Goal: Task Accomplishment & Management: Complete application form

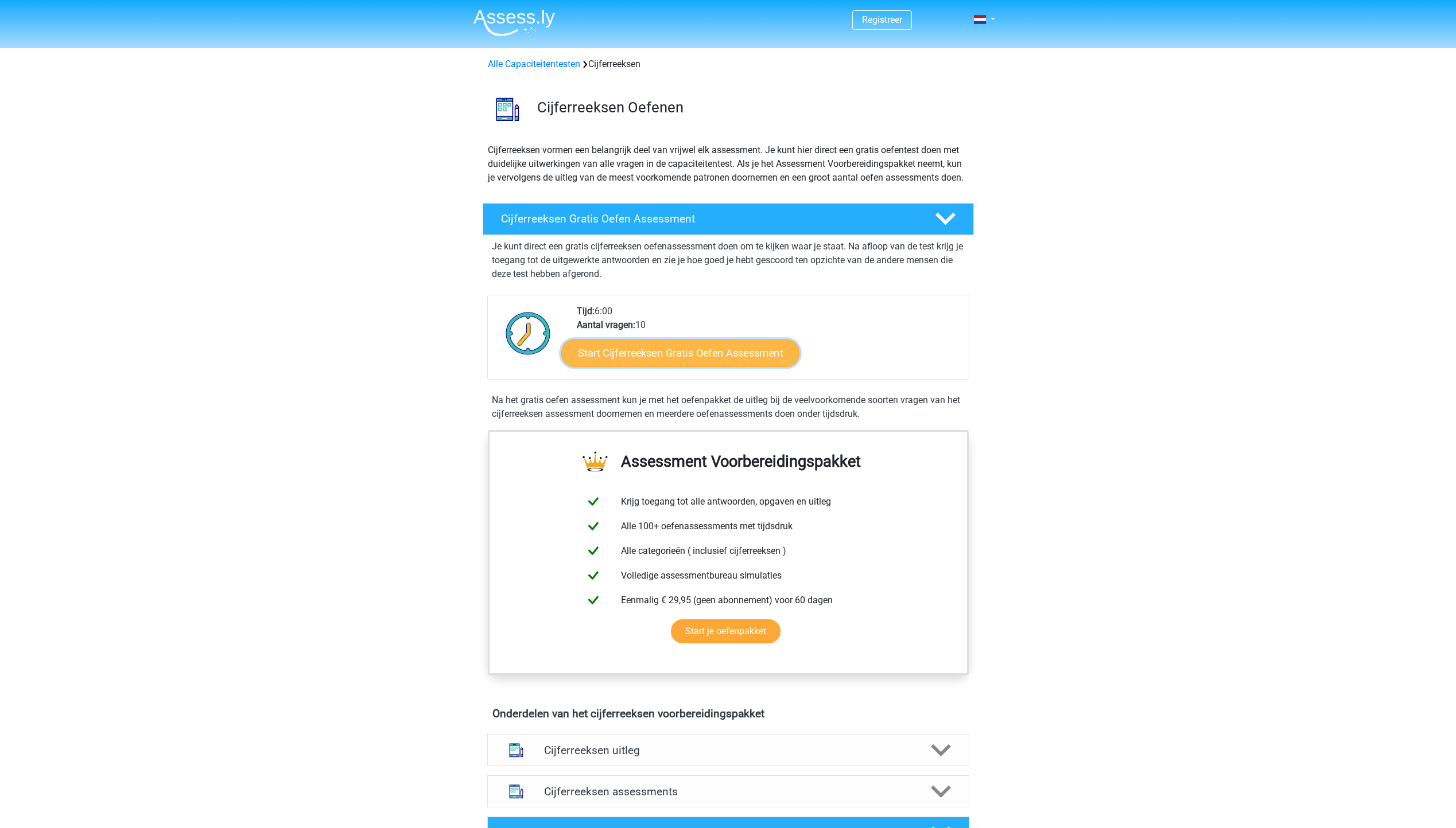
click at [724, 366] on link "Start Cijferreeksen Gratis Oefen Assessment" at bounding box center [680, 353] width 238 height 28
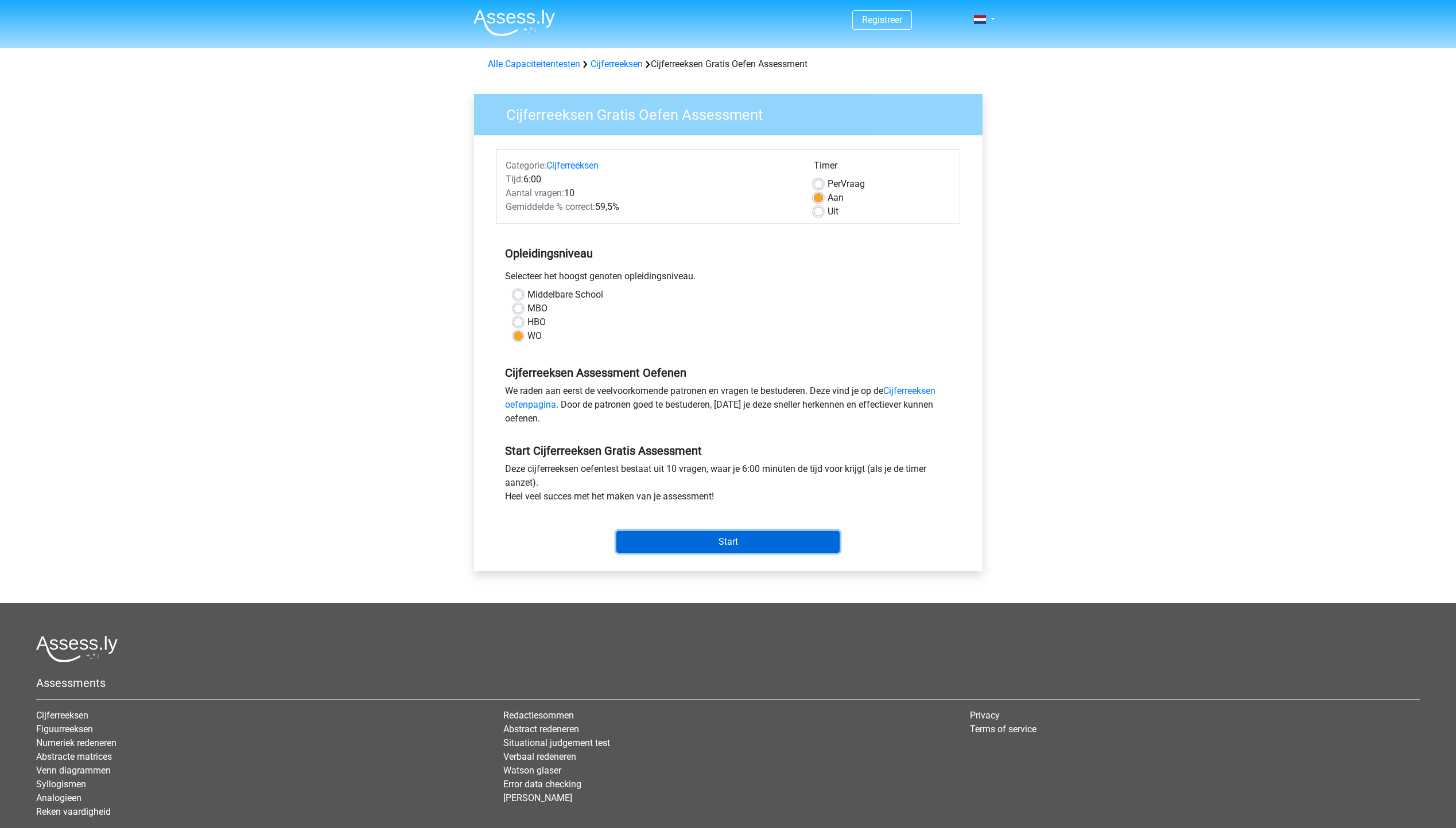
click at [742, 539] on input "Start" at bounding box center [728, 542] width 223 height 22
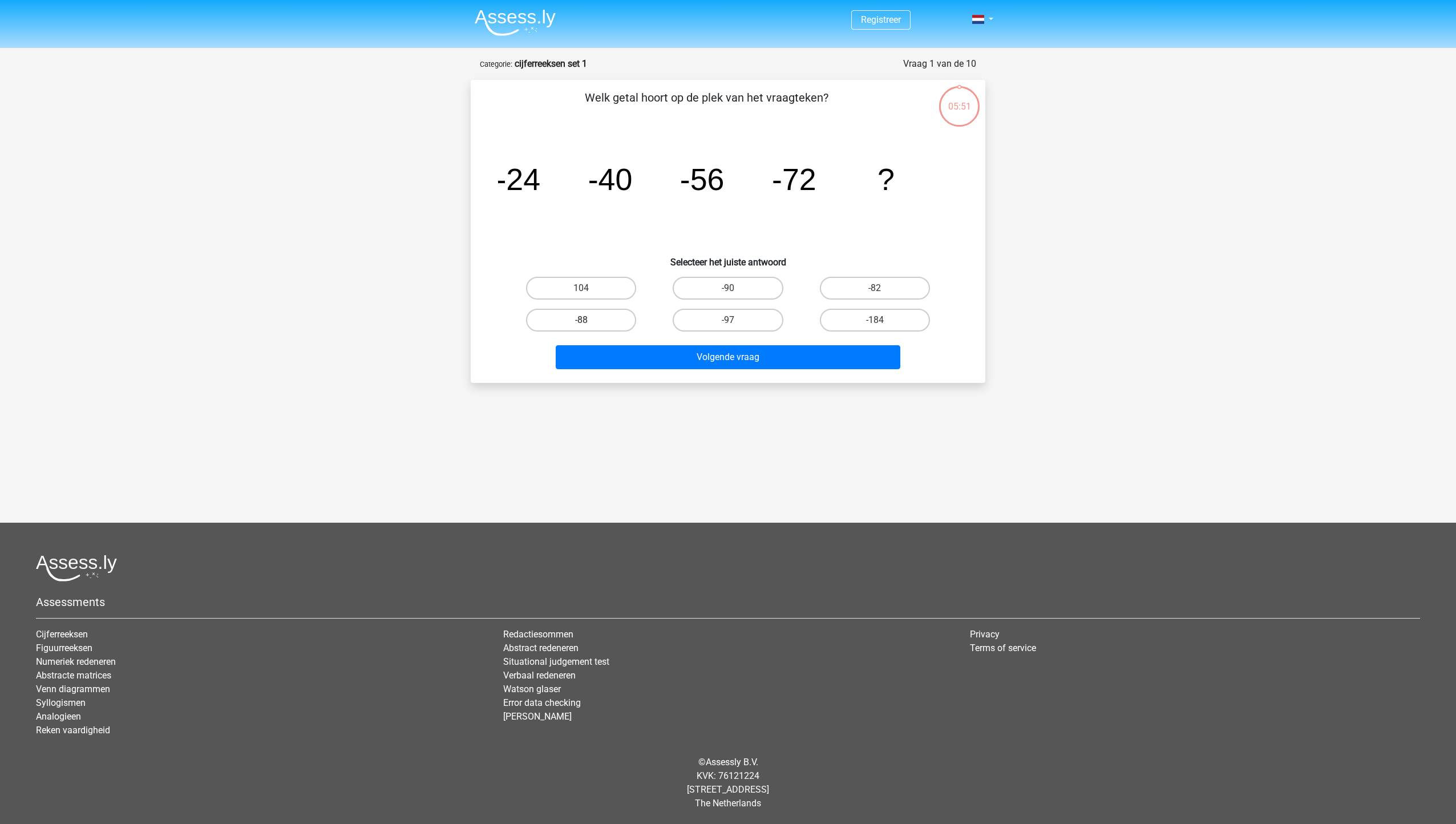
click at [622, 318] on label "-88" at bounding box center [581, 320] width 110 height 22
click at [589, 321] on input "-88" at bounding box center [585, 324] width 7 height 7
radio input "true"
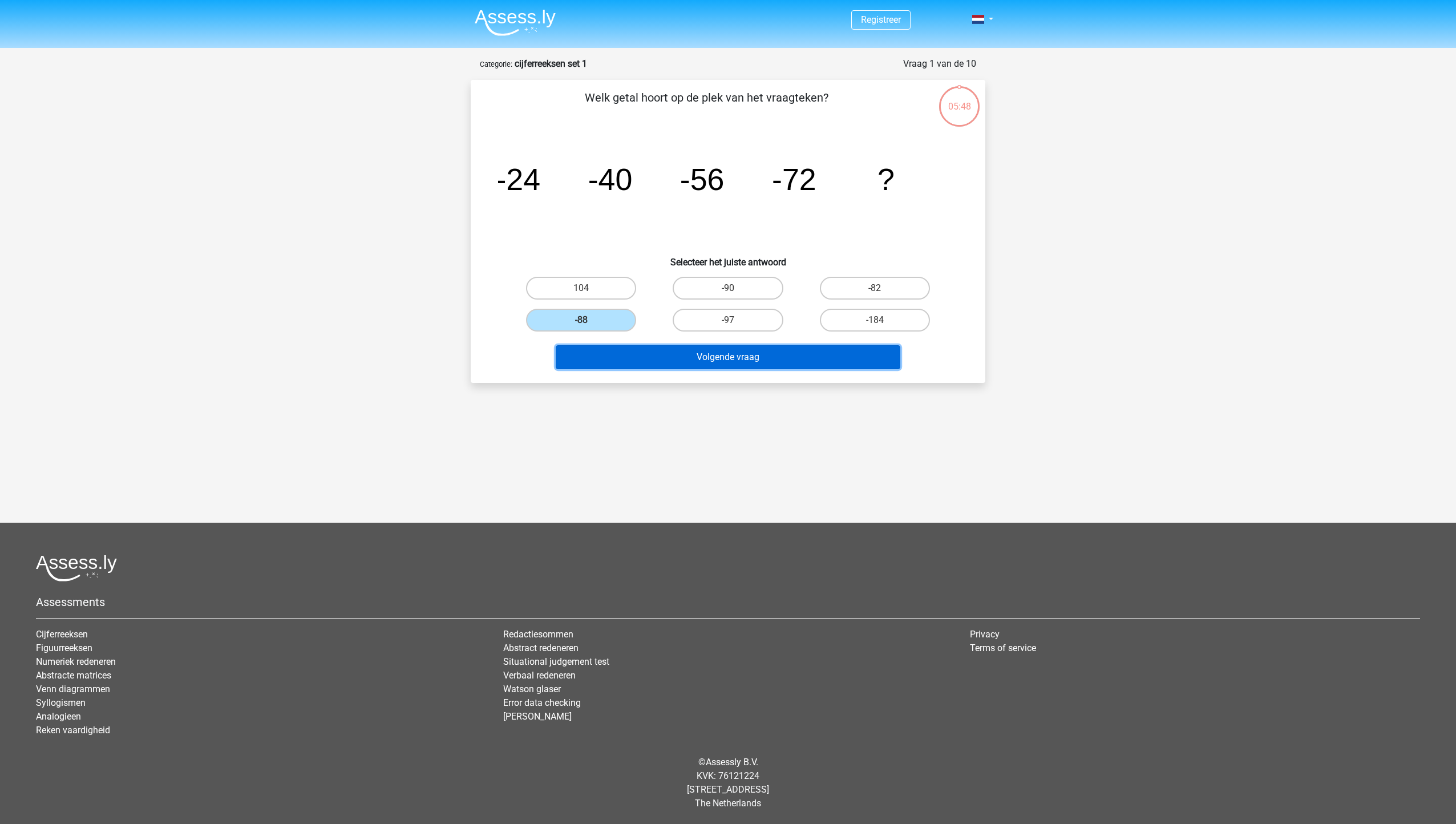
click at [696, 353] on button "Volgende vraag" at bounding box center [729, 357] width 346 height 24
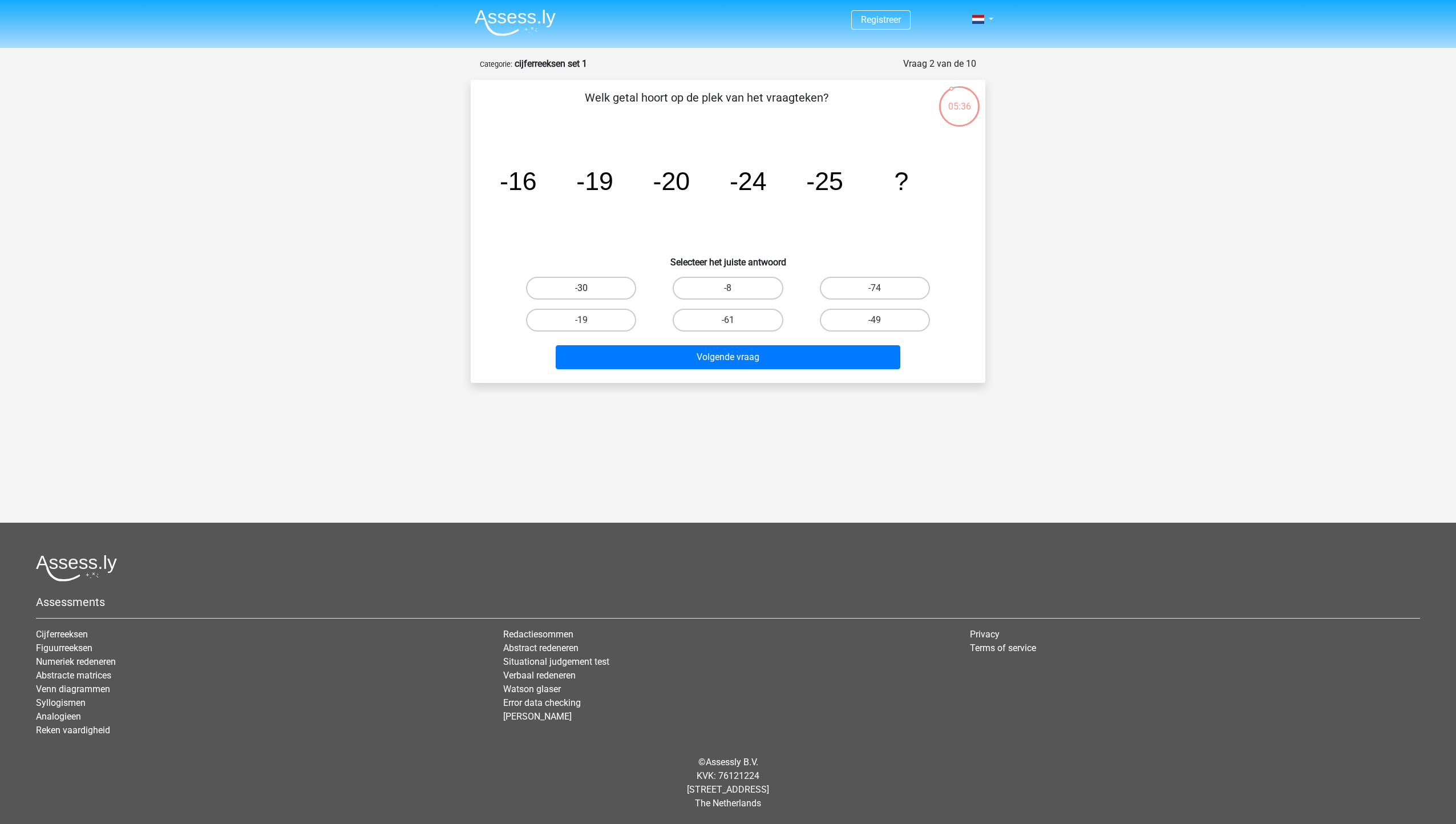
click at [604, 294] on label "-30" at bounding box center [581, 288] width 110 height 22
click at [589, 294] on input "-30" at bounding box center [585, 292] width 7 height 7
radio input "true"
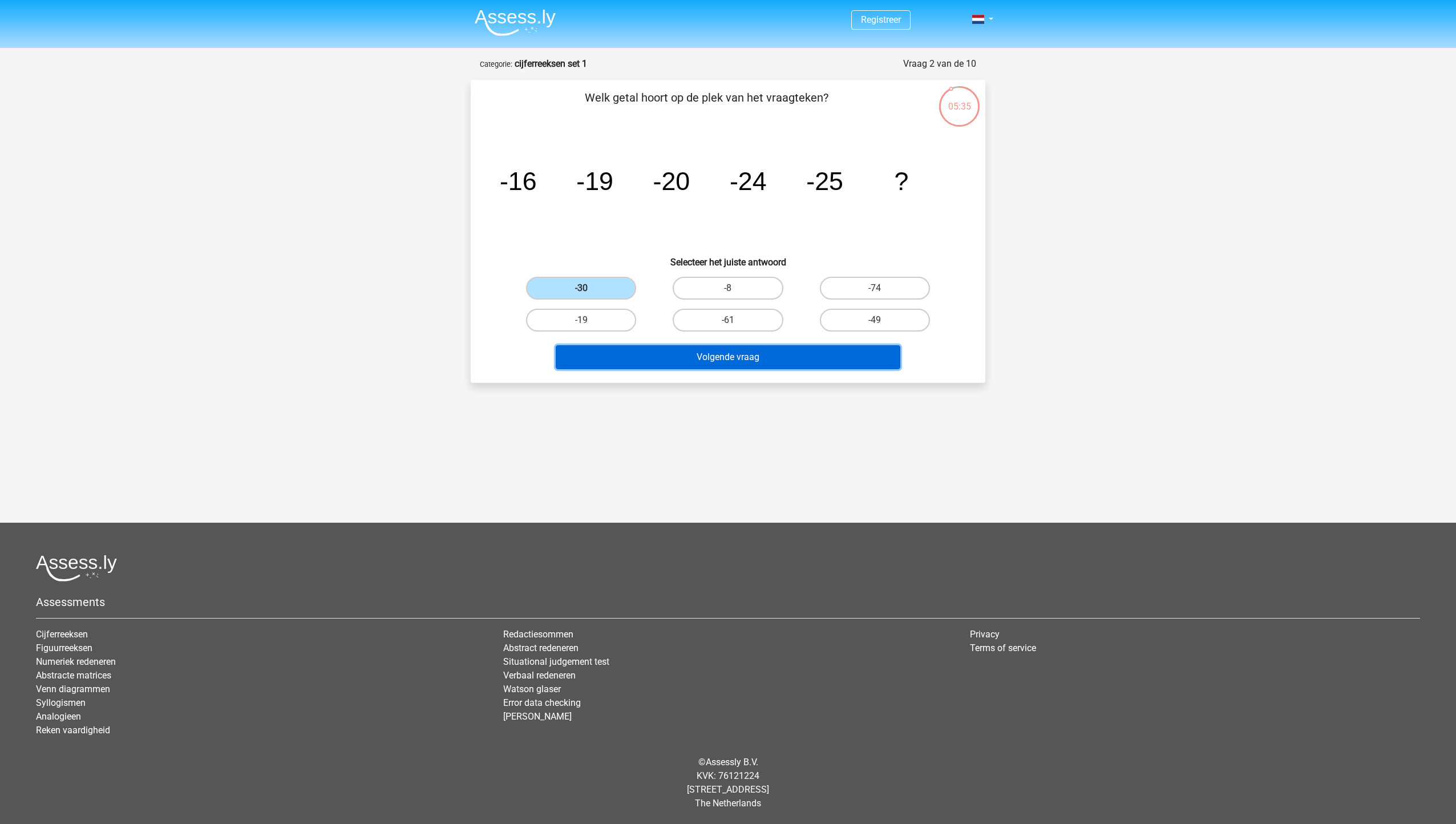
click at [680, 356] on button "Volgende vraag" at bounding box center [729, 357] width 346 height 24
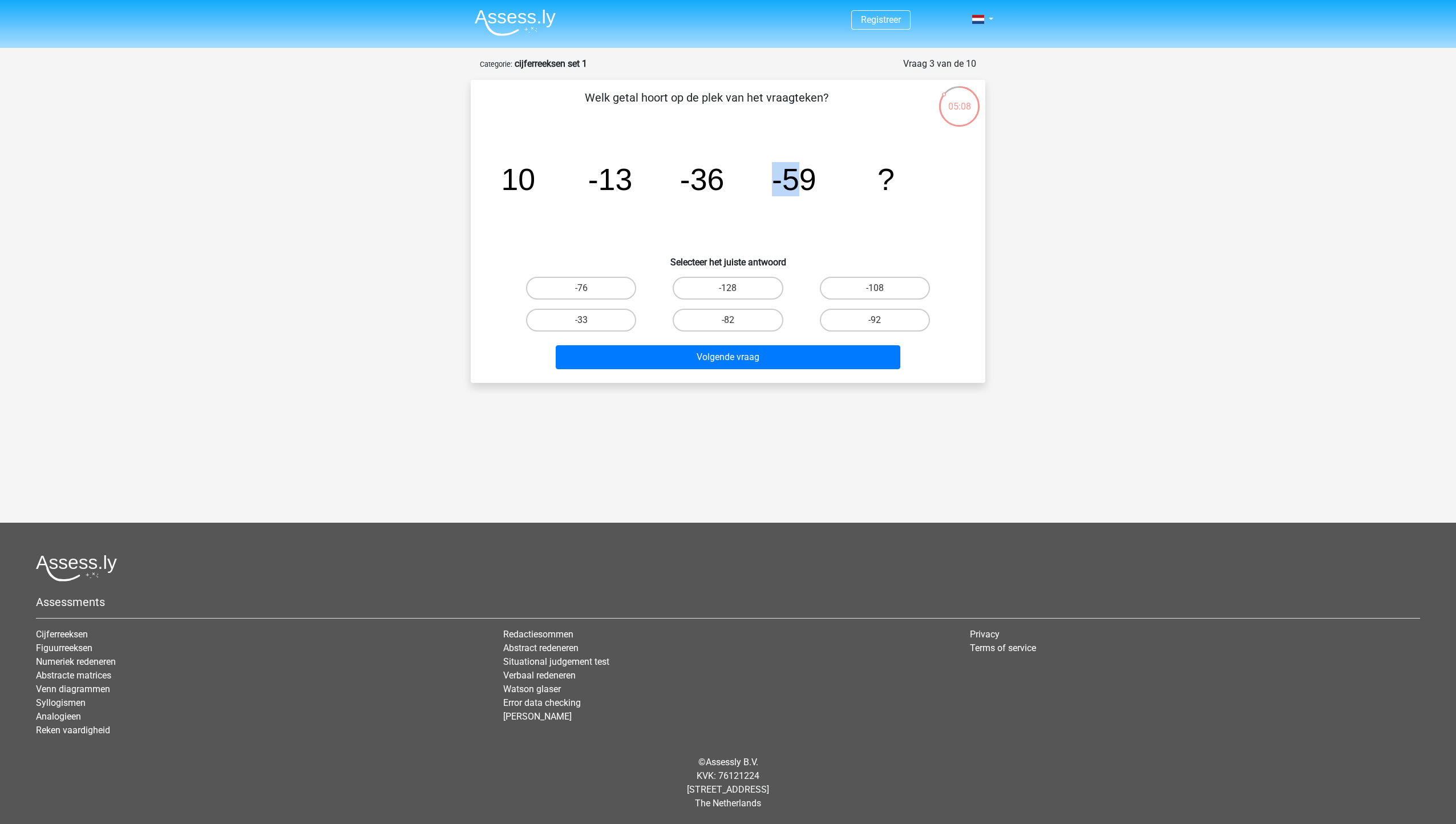
drag, startPoint x: 794, startPoint y: 188, endPoint x: 772, endPoint y: 184, distance: 22.4
click at [772, 184] on icon "image/svg+xml 10 -13 -36 -59 ?" at bounding box center [728, 190] width 460 height 116
drag, startPoint x: 772, startPoint y: 184, endPoint x: 772, endPoint y: 201, distance: 17.0
click at [772, 201] on icon "image/svg+xml 10 -13 -36 -59 ?" at bounding box center [728, 190] width 460 height 116
click at [740, 316] on label "-82" at bounding box center [727, 320] width 110 height 22
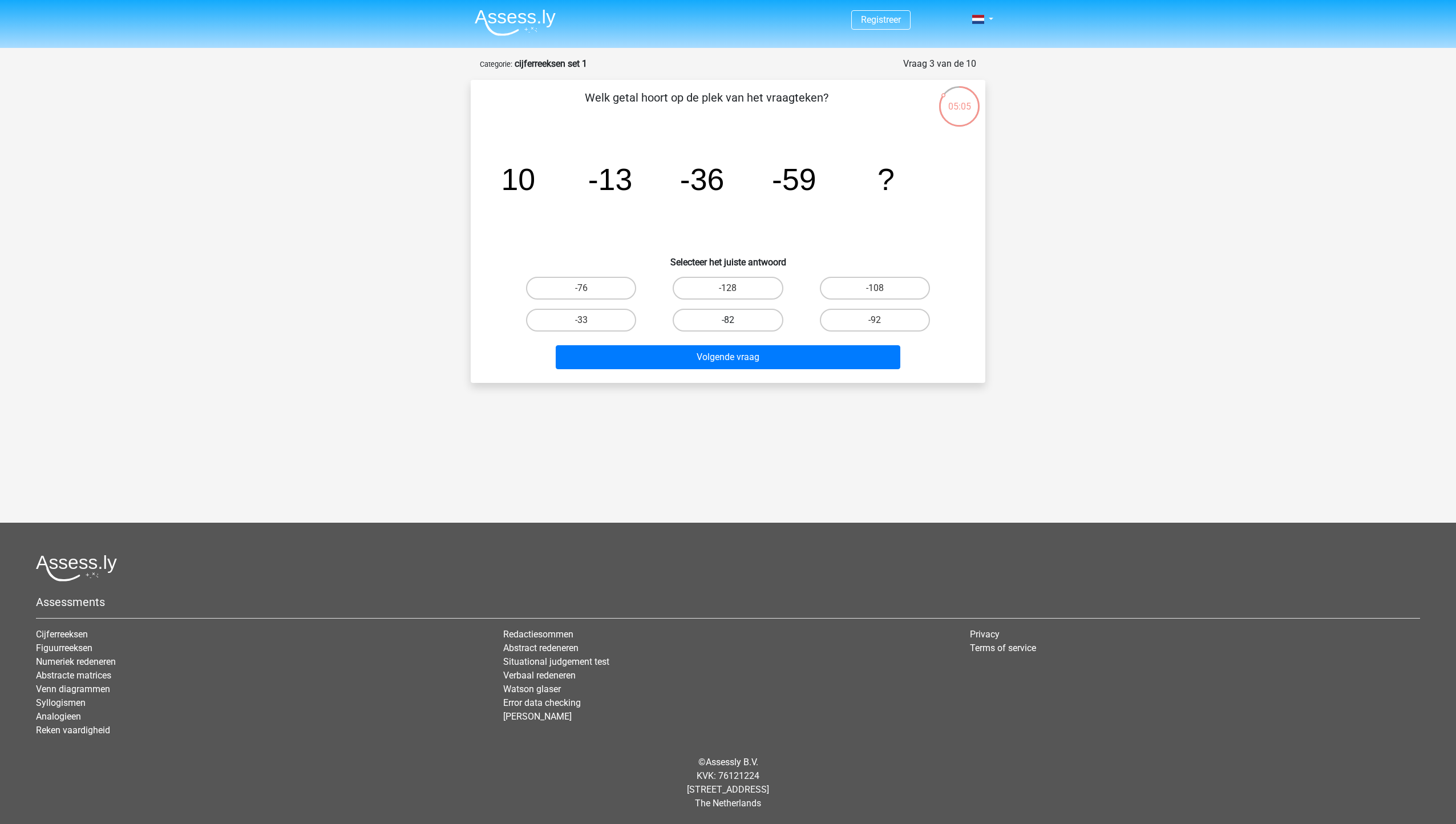
click at [735, 321] on input "-82" at bounding box center [732, 324] width 7 height 7
radio input "true"
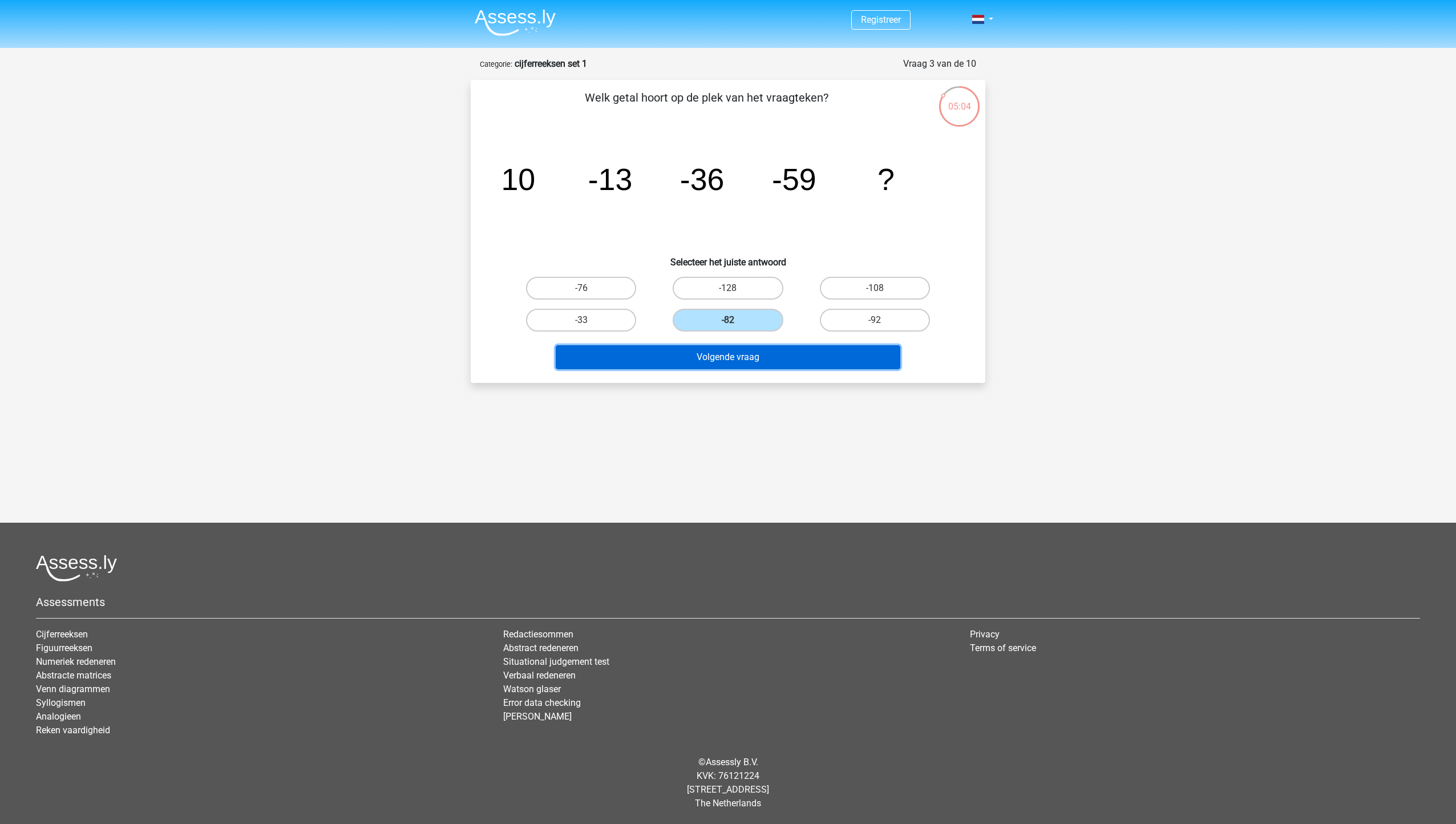
click at [737, 363] on button "Volgende vraag" at bounding box center [729, 357] width 346 height 24
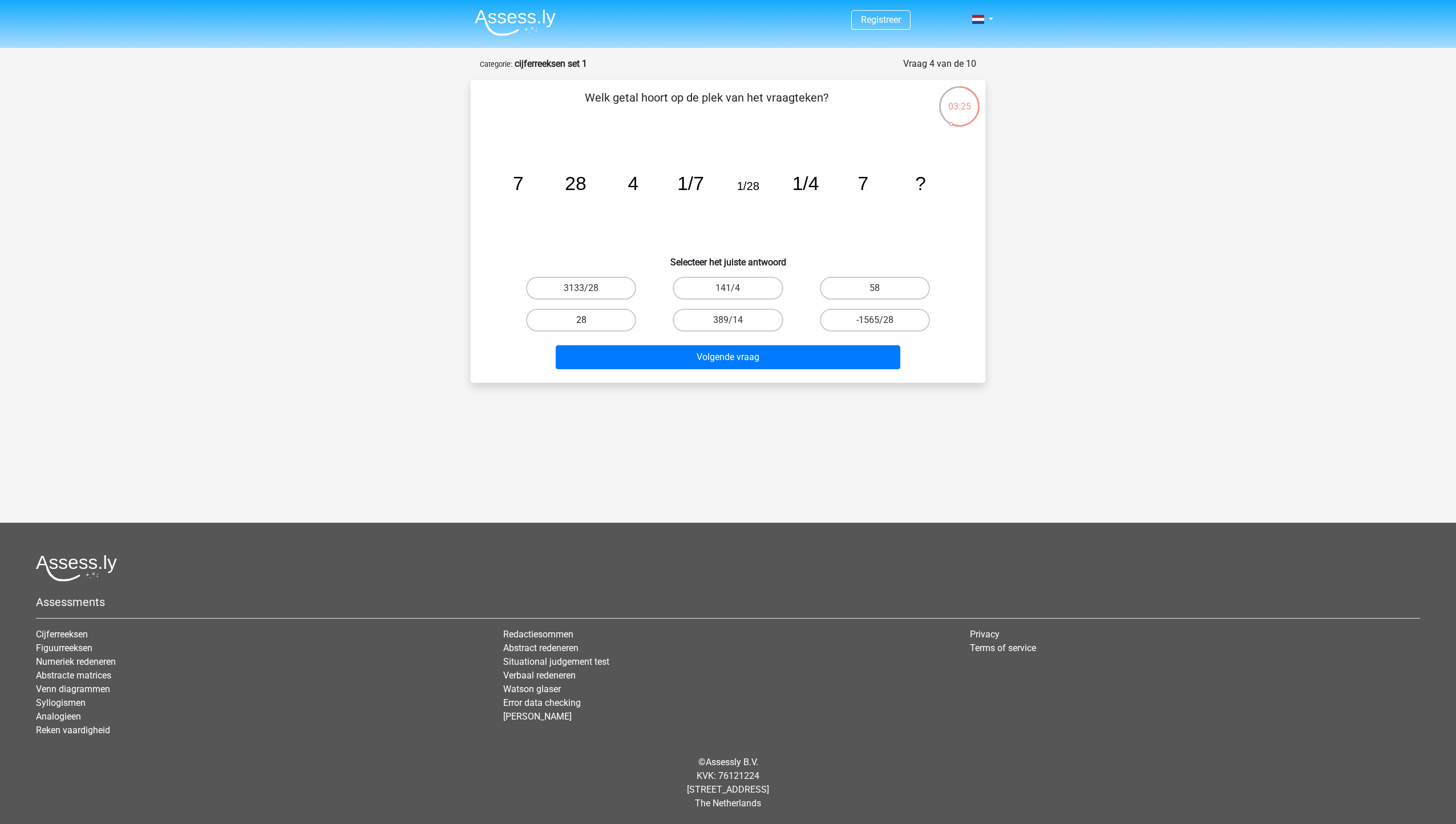
click at [625, 322] on label "28" at bounding box center [581, 320] width 110 height 22
click at [589, 322] on input "28" at bounding box center [585, 324] width 7 height 7
radio input "true"
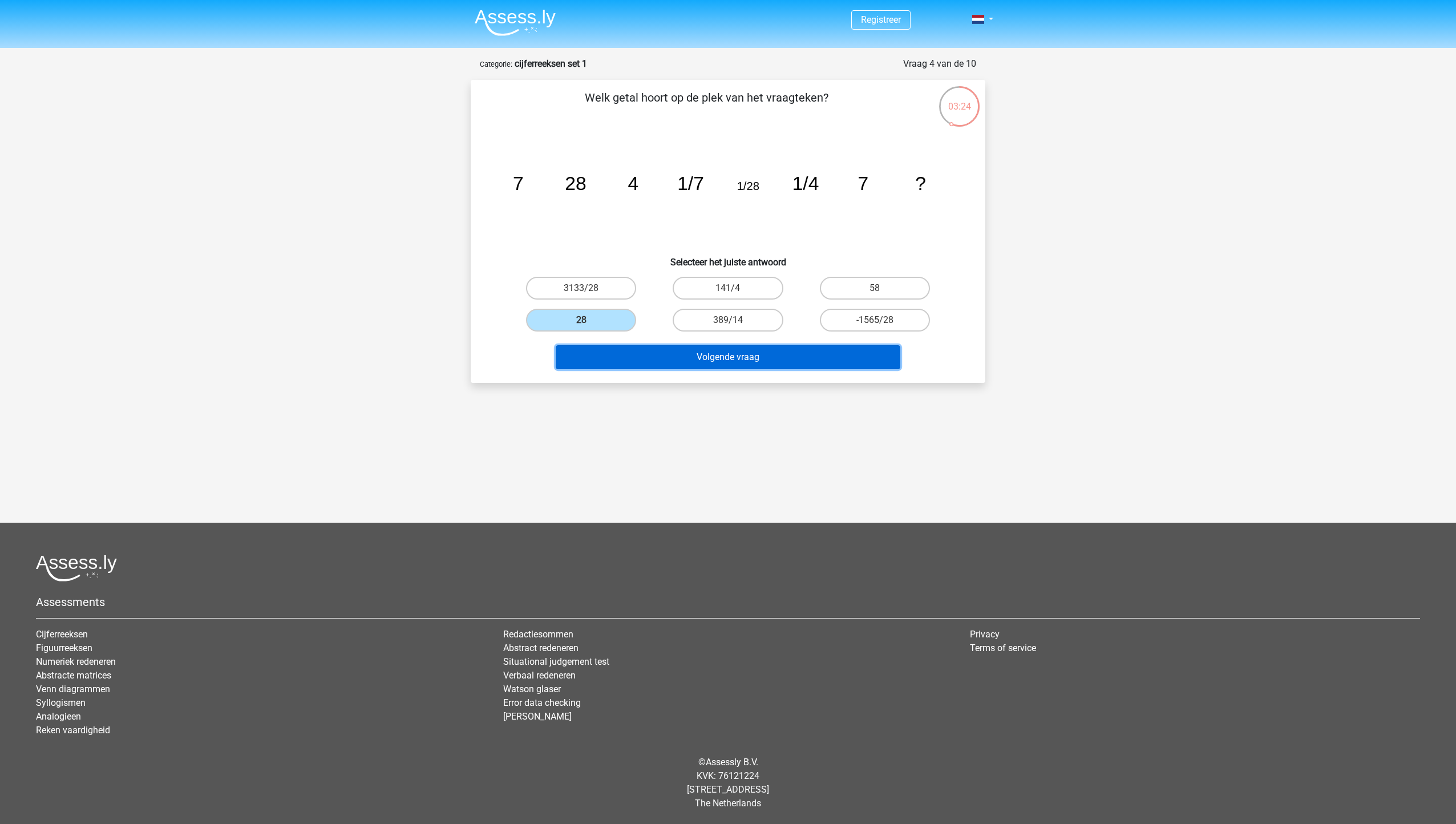
click at [675, 353] on button "Volgende vraag" at bounding box center [729, 357] width 346 height 24
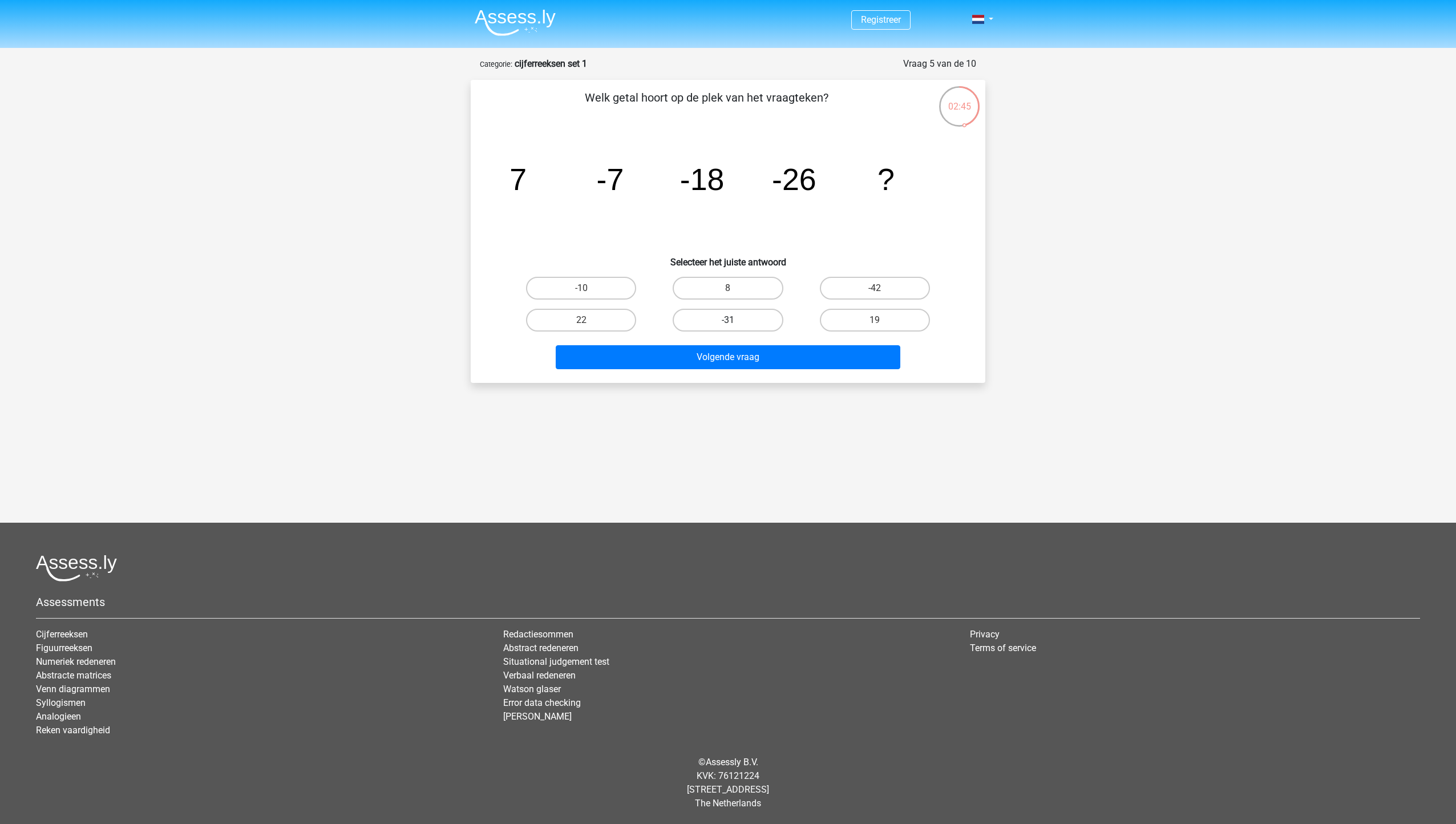
click at [714, 320] on label "-31" at bounding box center [727, 320] width 110 height 22
click at [728, 321] on input "-31" at bounding box center [732, 324] width 7 height 7
radio input "true"
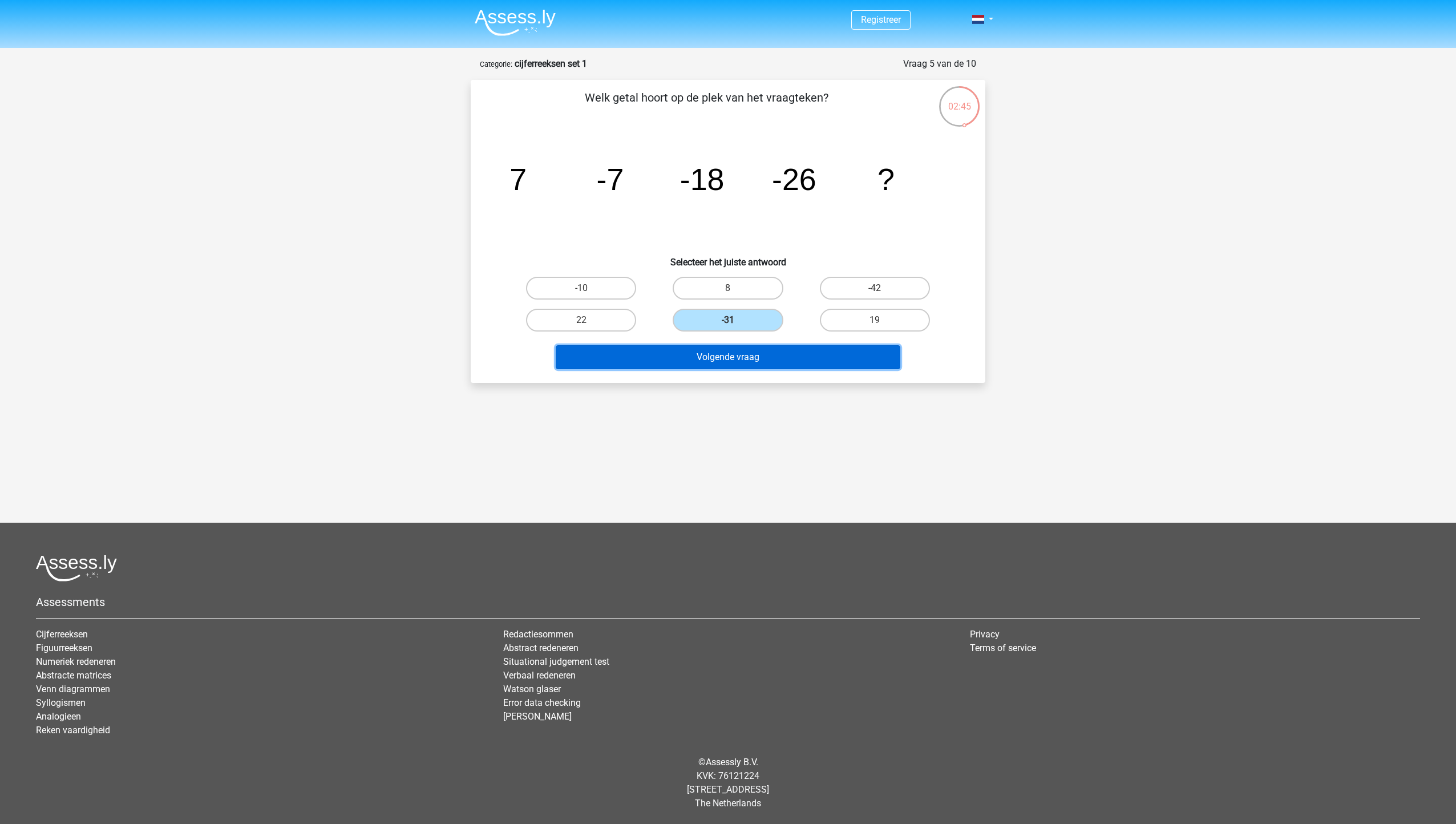
click at [723, 360] on button "Volgende vraag" at bounding box center [729, 357] width 346 height 24
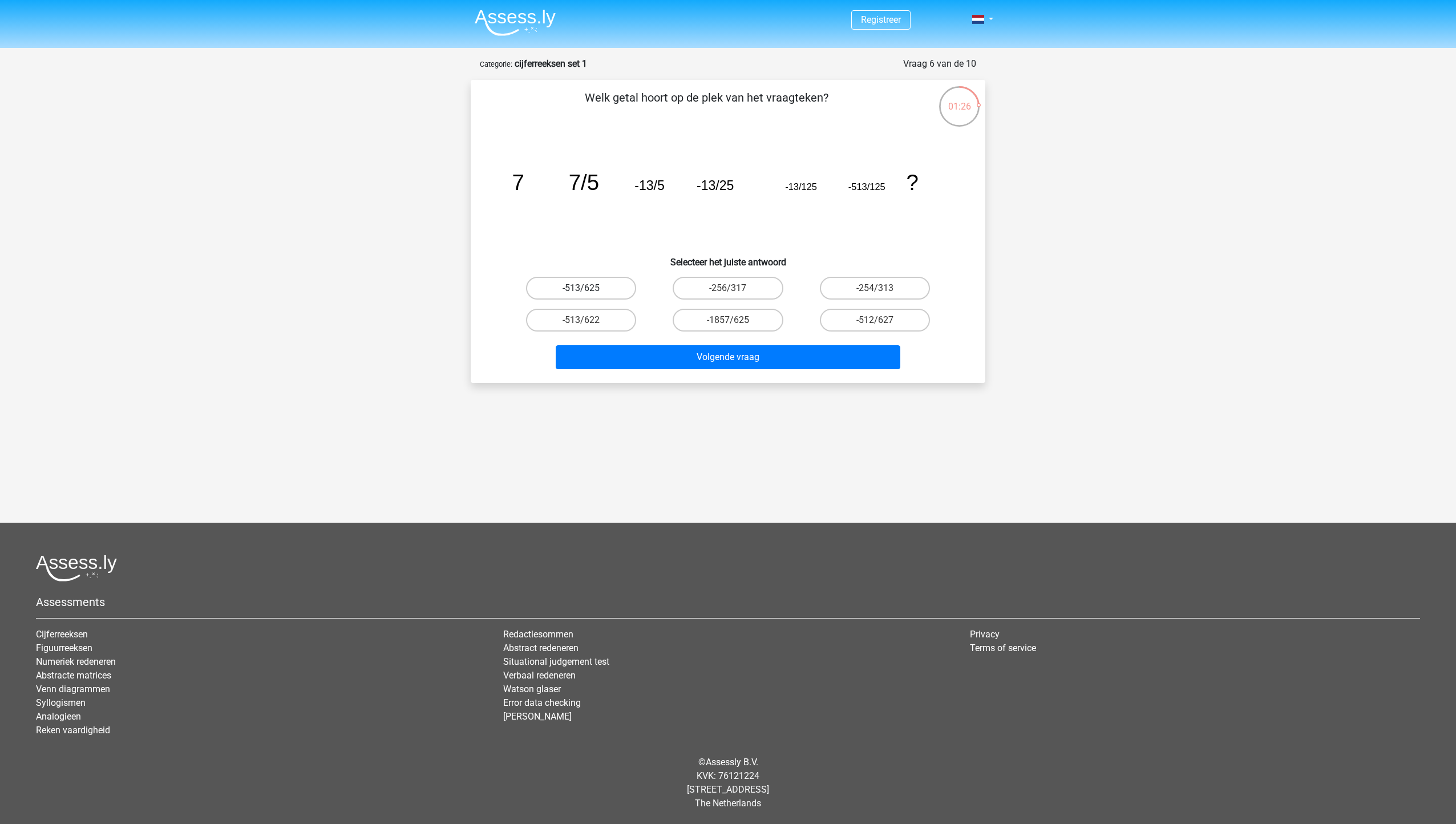
click at [594, 289] on label "-513/625" at bounding box center [581, 288] width 110 height 22
click at [589, 289] on input "-513/625" at bounding box center [585, 292] width 7 height 7
radio input "true"
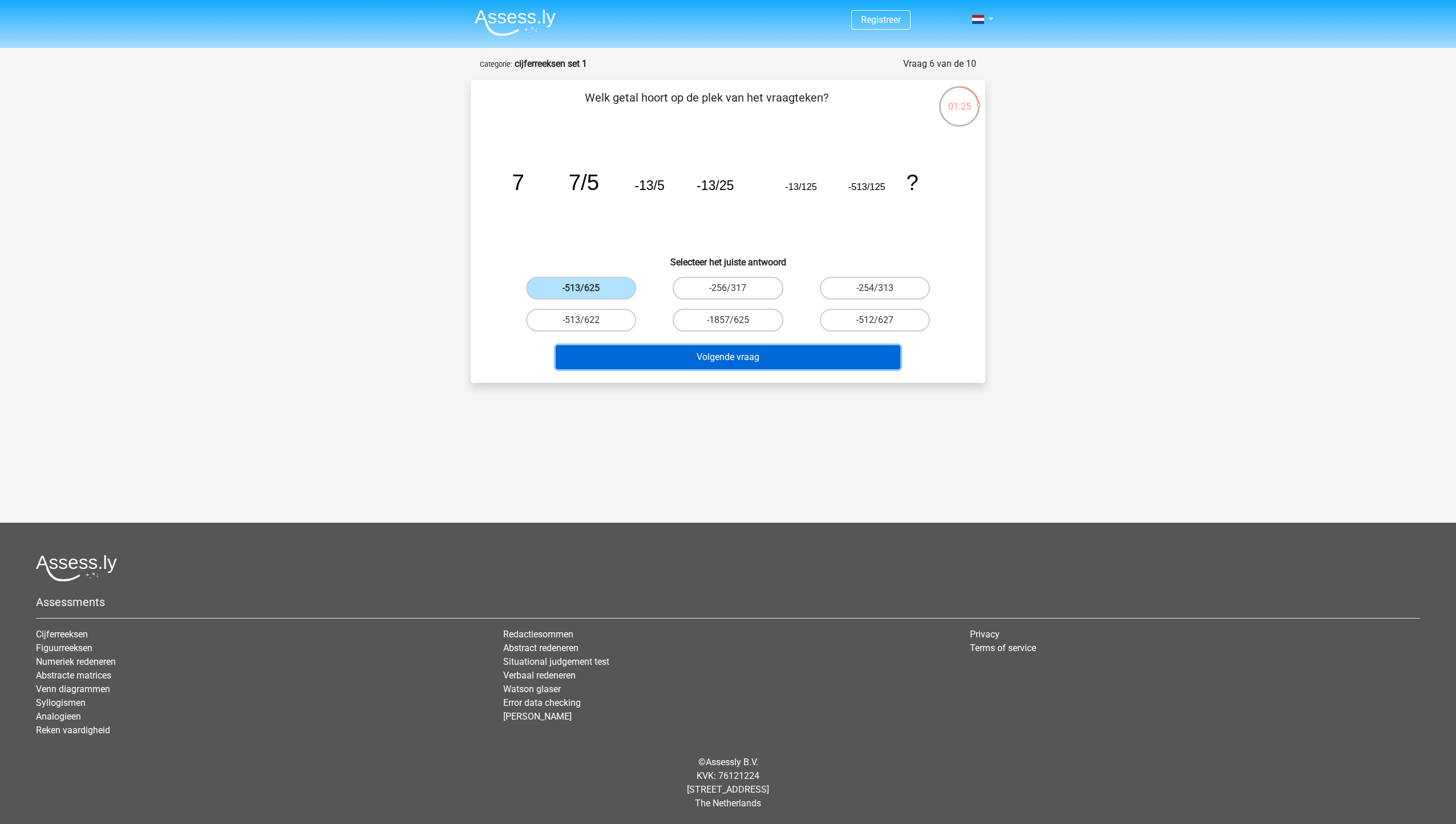
click at [768, 366] on button "Volgende vraag" at bounding box center [729, 357] width 346 height 24
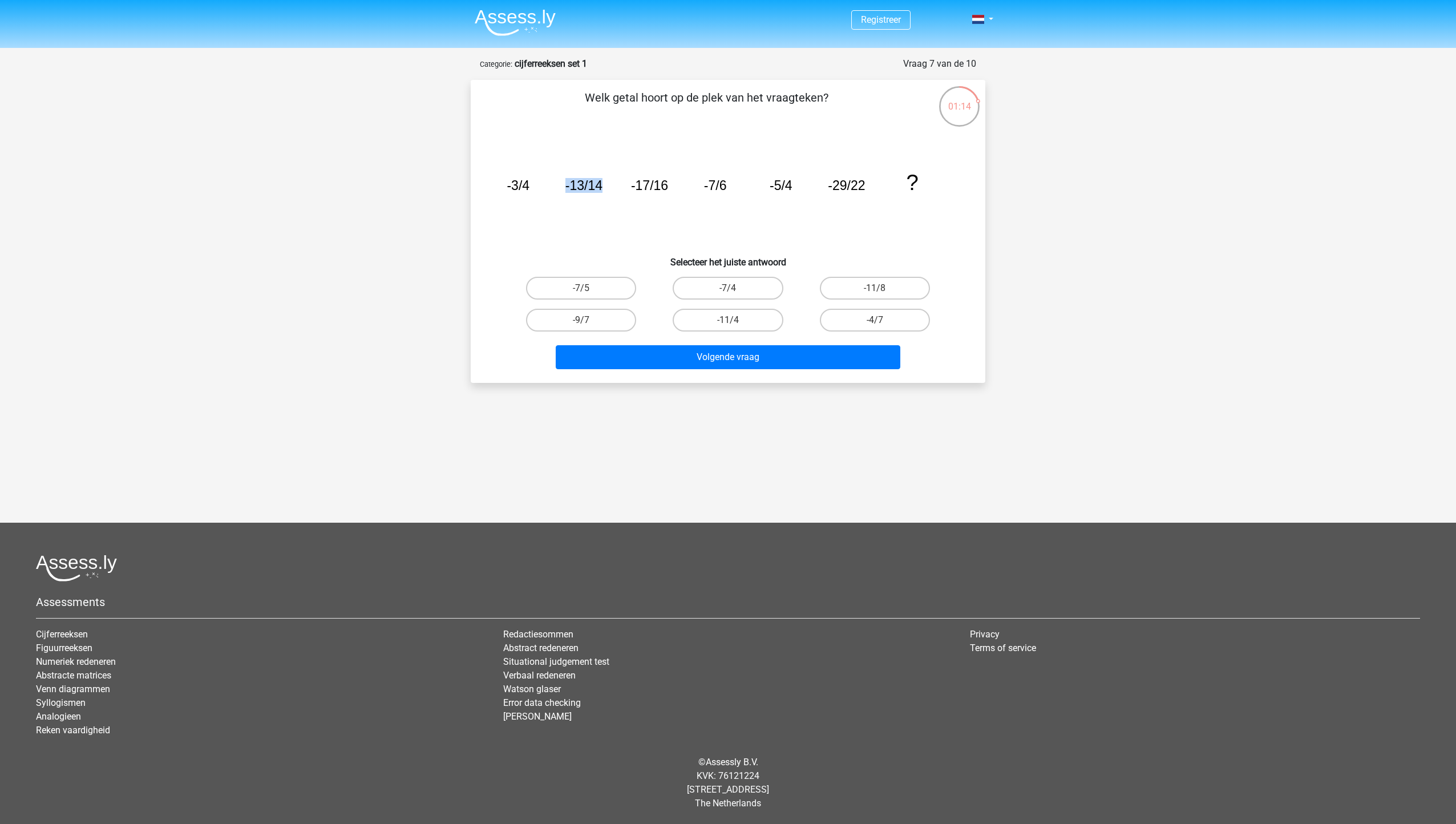
drag, startPoint x: 567, startPoint y: 185, endPoint x: 619, endPoint y: 185, distance: 52.0
click at [619, 185] on icon "image/svg+xml -3/4 -13/14 -17/16 -7/6 -5/4 -29/22 ?" at bounding box center [728, 190] width 460 height 116
drag, startPoint x: 619, startPoint y: 185, endPoint x: 608, endPoint y: 201, distance: 19.4
click at [608, 201] on icon "image/svg+xml -3/4 -13/14 -17/16 -7/6 -5/4 -29/22 ?" at bounding box center [728, 190] width 460 height 116
click at [607, 217] on icon "image/svg+xml -3/4 -13/14 -17/16 -7/6 -5/4 -29/22 ?" at bounding box center [728, 190] width 460 height 116
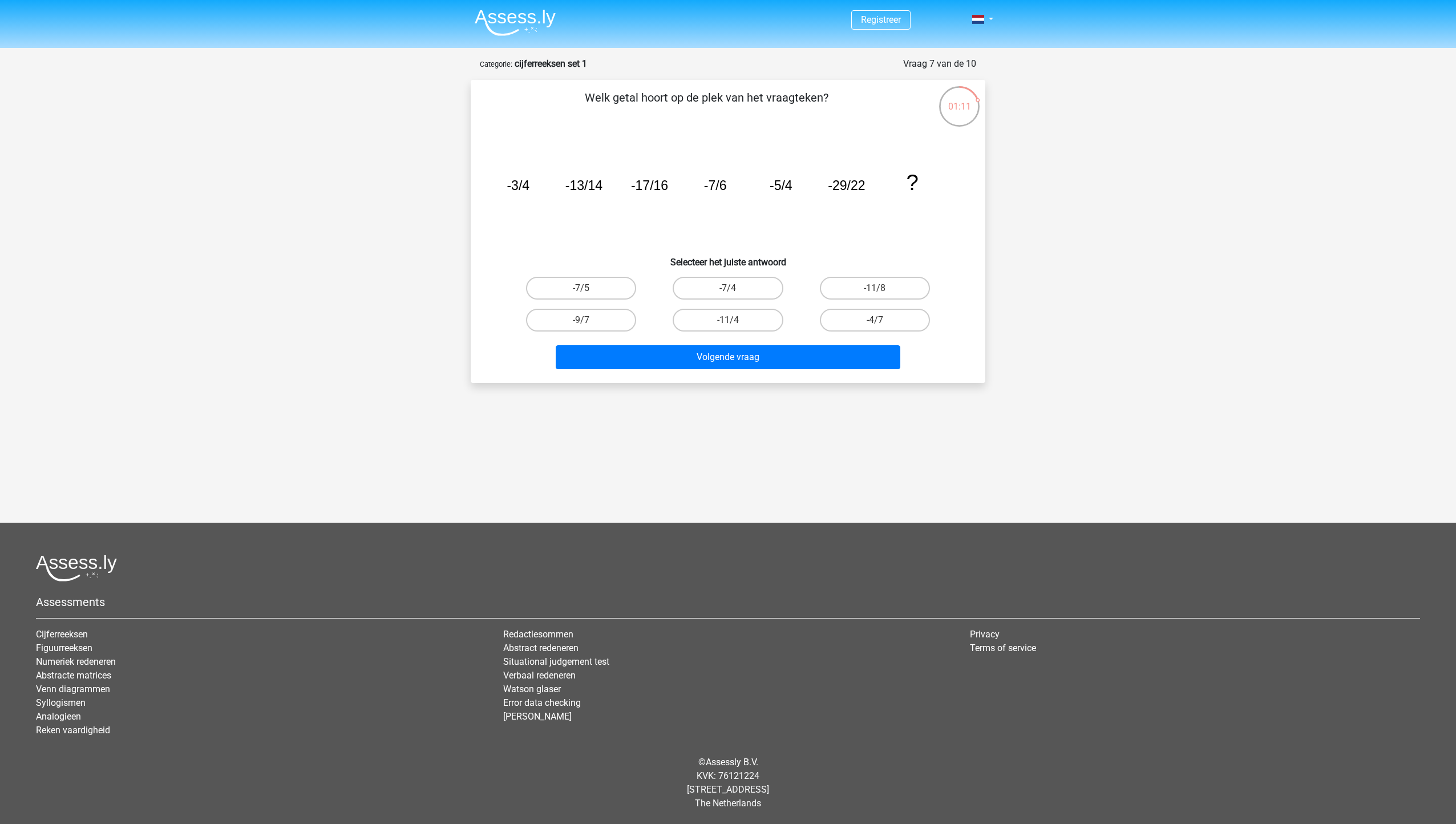
click at [607, 217] on icon "image/svg+xml -3/4 -13/14 -17/16 -7/6 -5/4 -29/22 ?" at bounding box center [728, 190] width 460 height 116
click at [615, 207] on icon "image/svg+xml -3/4 -13/14 -17/16 -7/6 -5/4 -29/22 ?" at bounding box center [728, 190] width 460 height 116
click at [591, 213] on icon "image/svg+xml -3/4 -13/14 -17/16 -7/6 -5/4 -29/22 ?" at bounding box center [728, 190] width 460 height 116
click at [581, 210] on icon "image/svg+xml -3/4 -13/14 -17/16 -7/6 -5/4 -29/22 ?" at bounding box center [728, 190] width 460 height 116
click at [600, 205] on icon "image/svg+xml -3/4 -13/14 -17/16 -7/6 -5/4 -29/22 ?" at bounding box center [728, 190] width 460 height 116
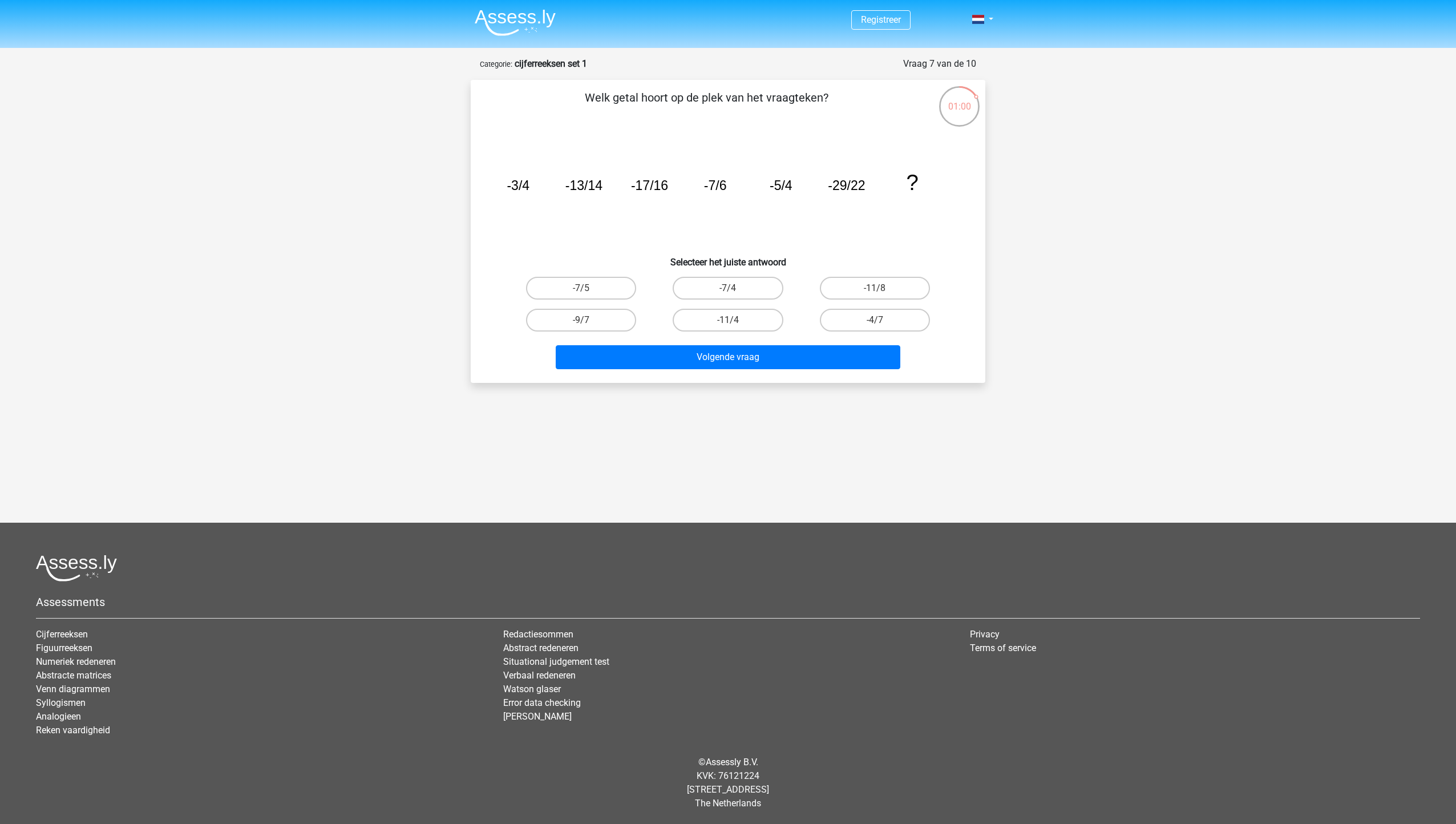
click at [600, 205] on icon "image/svg+xml -3/4 -13/14 -17/16 -7/6 -5/4 -29/22 ?" at bounding box center [728, 190] width 460 height 116
click at [601, 205] on icon "image/svg+xml -3/4 -13/14 -17/16 -7/6 -5/4 -29/22 ?" at bounding box center [728, 190] width 460 height 116
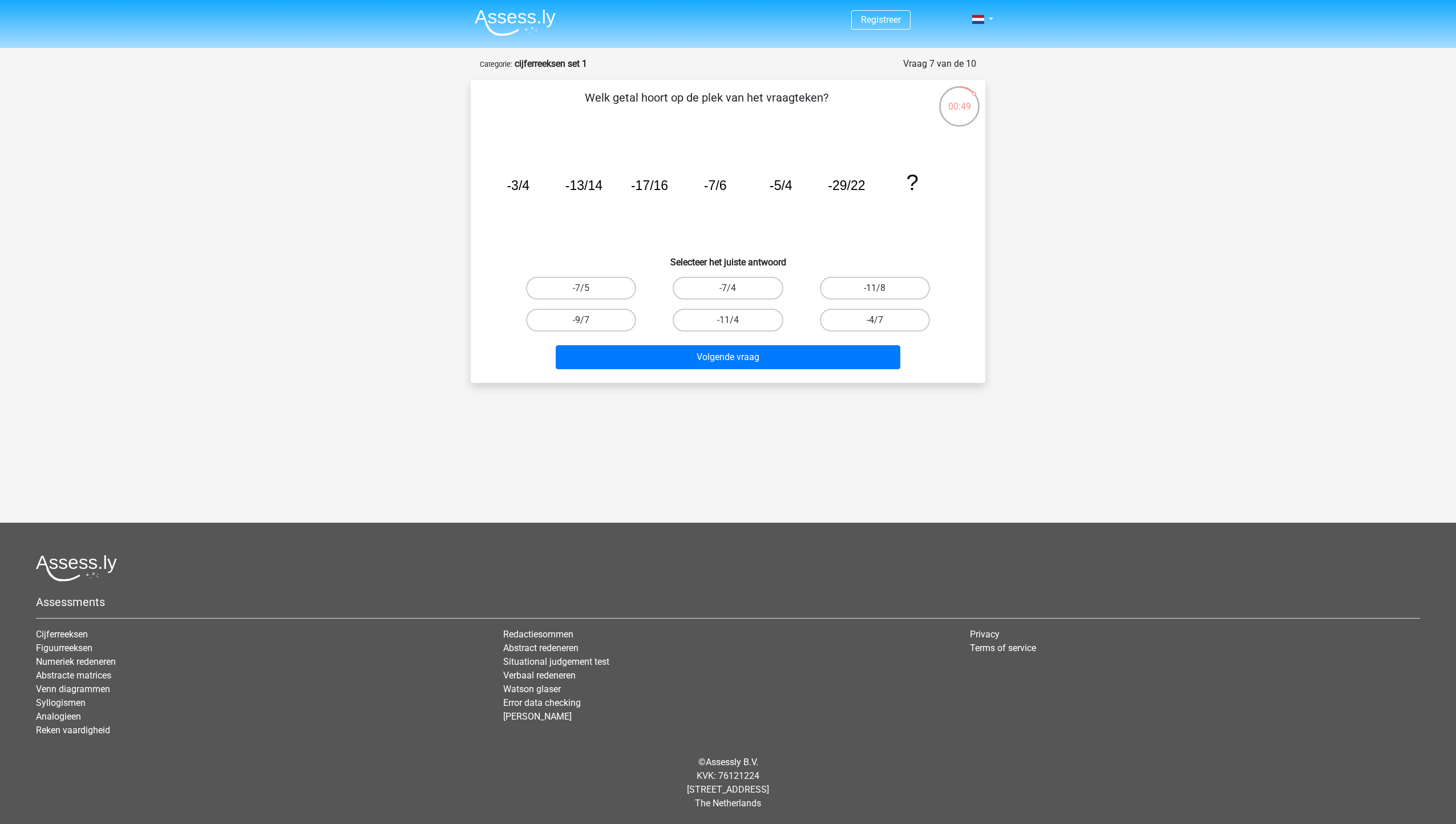
click at [692, 201] on icon "image/svg+xml -3/4 -13/14 -17/16 -7/6 -5/4 -29/22 ?" at bounding box center [728, 190] width 460 height 116
click at [714, 192] on tspan "-7/6" at bounding box center [715, 185] width 22 height 15
click at [775, 198] on icon "image/svg+xml -3/4 -13/14 -17/16 -7/6 -5/4 -29/22 ?" at bounding box center [728, 190] width 460 height 116
click at [789, 218] on icon "image/svg+xml -3/4 -13/14 -17/16 -7/6 -5/4 -29/22 ?" at bounding box center [728, 190] width 460 height 116
click at [744, 206] on icon "image/svg+xml -3/4 -13/14 -17/16 -7/6 -5/4 -29/22 ?" at bounding box center [728, 190] width 460 height 116
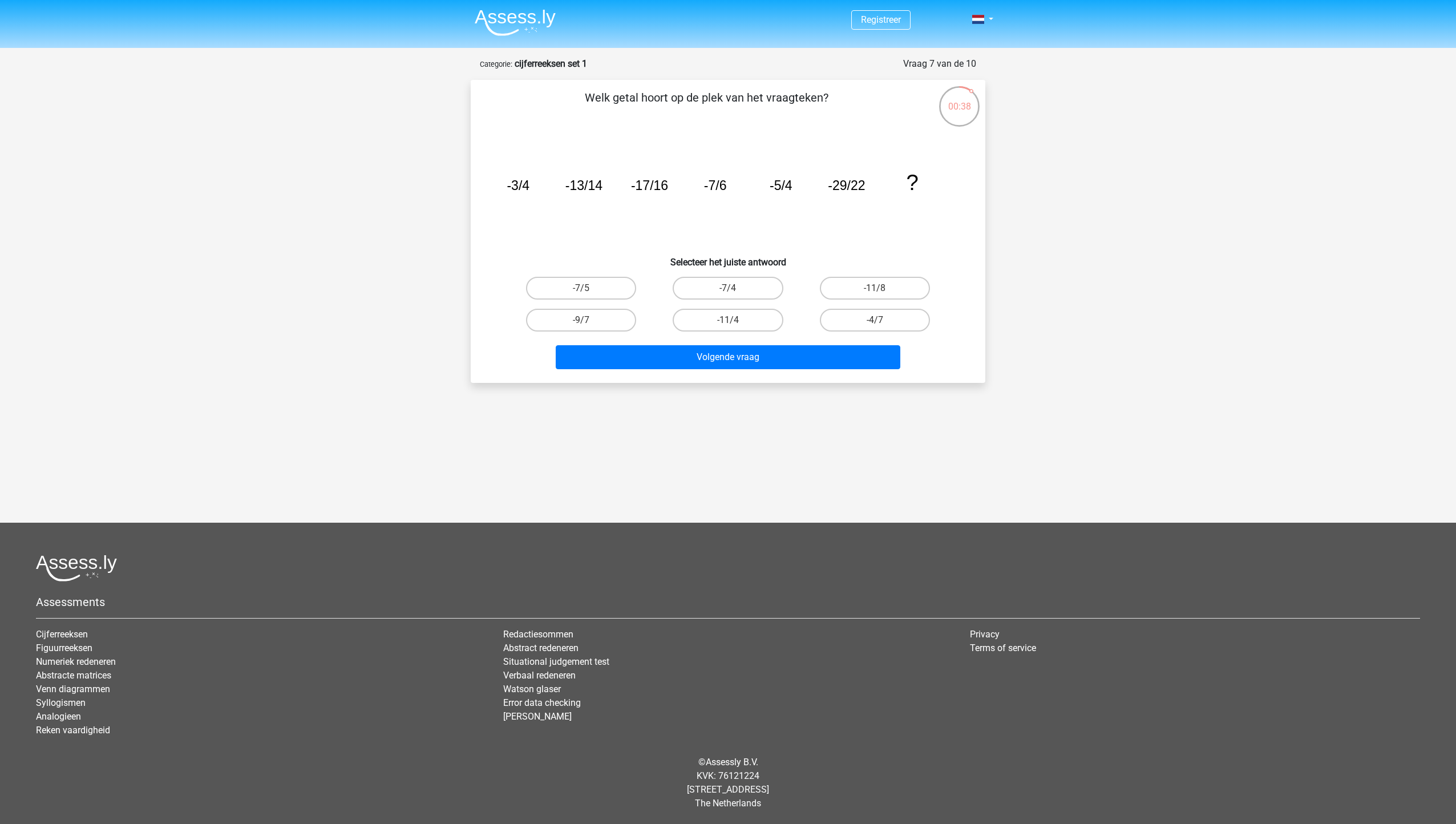
click at [767, 209] on icon "image/svg+xml -3/4 -13/14 -17/16 -7/6 -5/4 -29/22 ?" at bounding box center [728, 190] width 460 height 116
click at [777, 220] on icon "image/svg+xml -3/4 -13/14 -17/16 -7/6 -5/4 -29/22 ?" at bounding box center [728, 190] width 460 height 116
click at [739, 367] on button "Volgende vraag" at bounding box center [729, 357] width 346 height 24
click at [662, 259] on h6 "Selecteer het juiste antwoord" at bounding box center [728, 258] width 478 height 20
click at [660, 249] on h6 "Selecteer het juiste antwoord" at bounding box center [728, 258] width 478 height 20
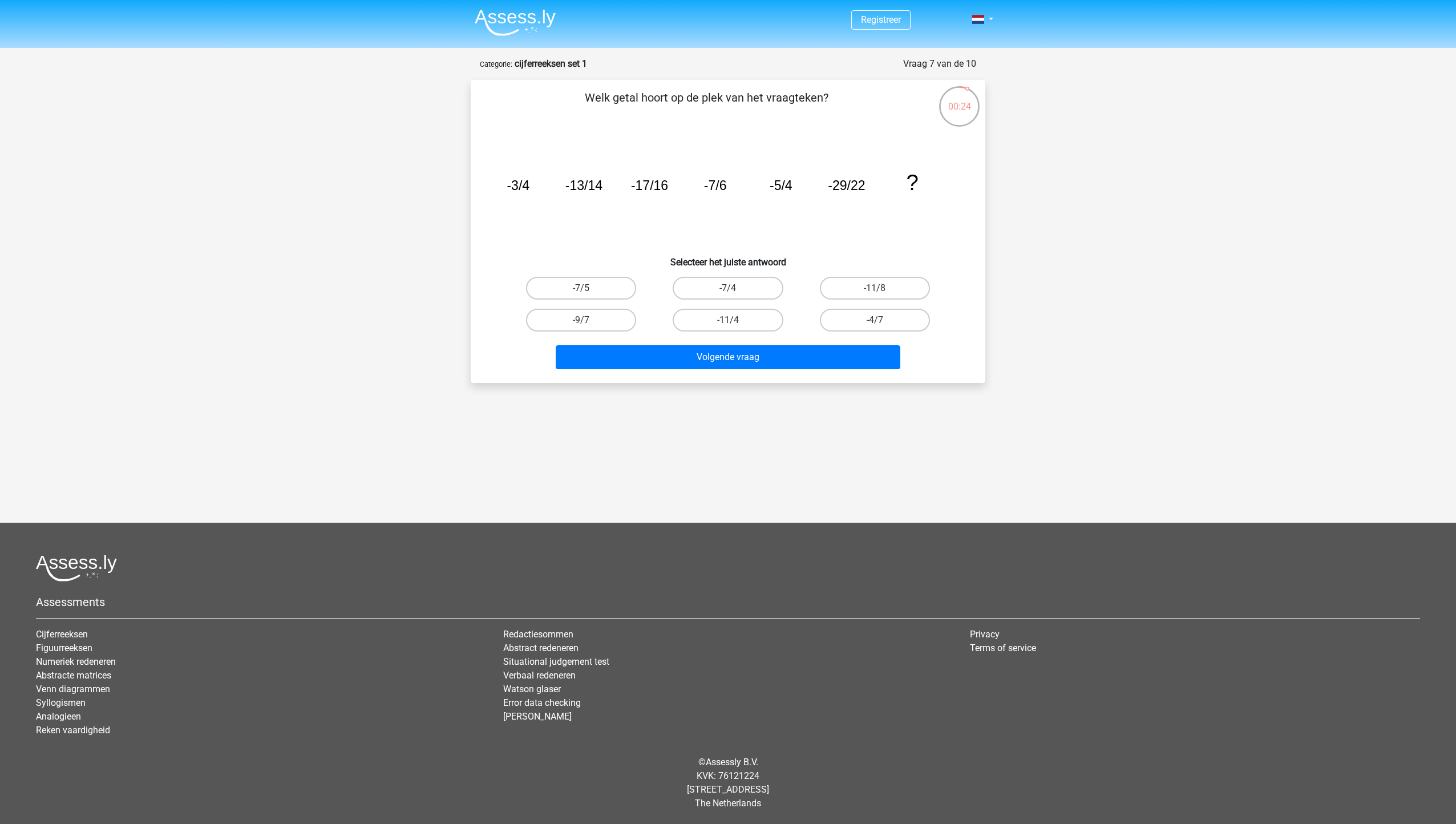
click at [672, 219] on icon "image/svg+xml -3/4 -13/14 -17/16 -7/6 -5/4 -29/22 ?" at bounding box center [728, 190] width 460 height 116
click at [605, 194] on icon "image/svg+xml -3/4 -13/14 -17/16 -7/6 -5/4 -29/22 ?" at bounding box center [728, 190] width 460 height 116
click at [602, 193] on icon "image/svg+xml -3/4 -13/14 -17/16 -7/6 -5/4 -29/22 ?" at bounding box center [728, 190] width 460 height 116
click at [650, 193] on icon "image/svg+xml -3/4 -13/14 -17/16 -7/6 -5/4 -29/22 ?" at bounding box center [728, 190] width 460 height 116
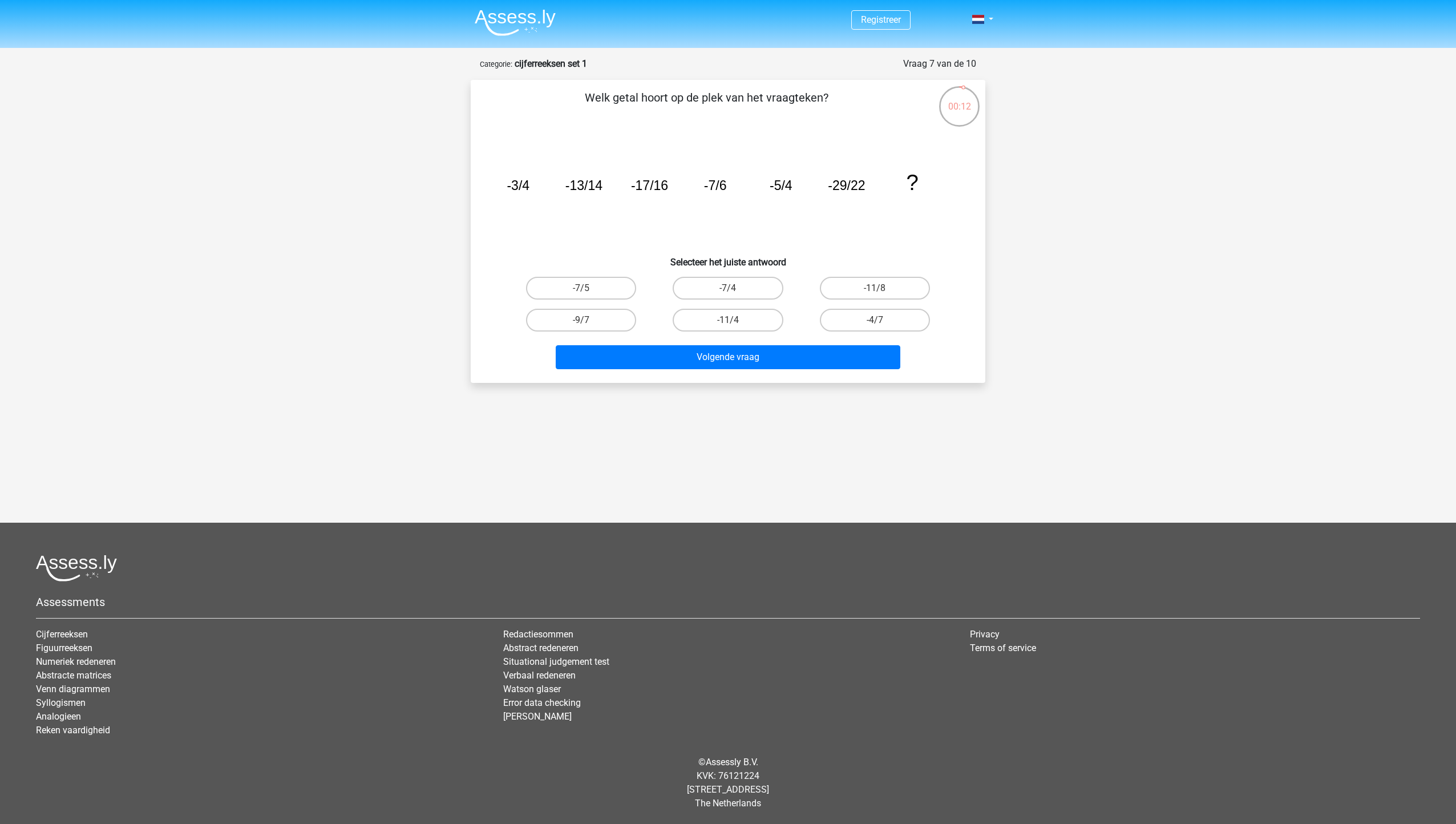
click at [649, 193] on icon "image/svg+xml -3/4 -13/14 -17/16 -7/6 -5/4 -29/22 ?" at bounding box center [728, 190] width 460 height 116
click at [664, 193] on tspan "-17/16" at bounding box center [649, 185] width 37 height 15
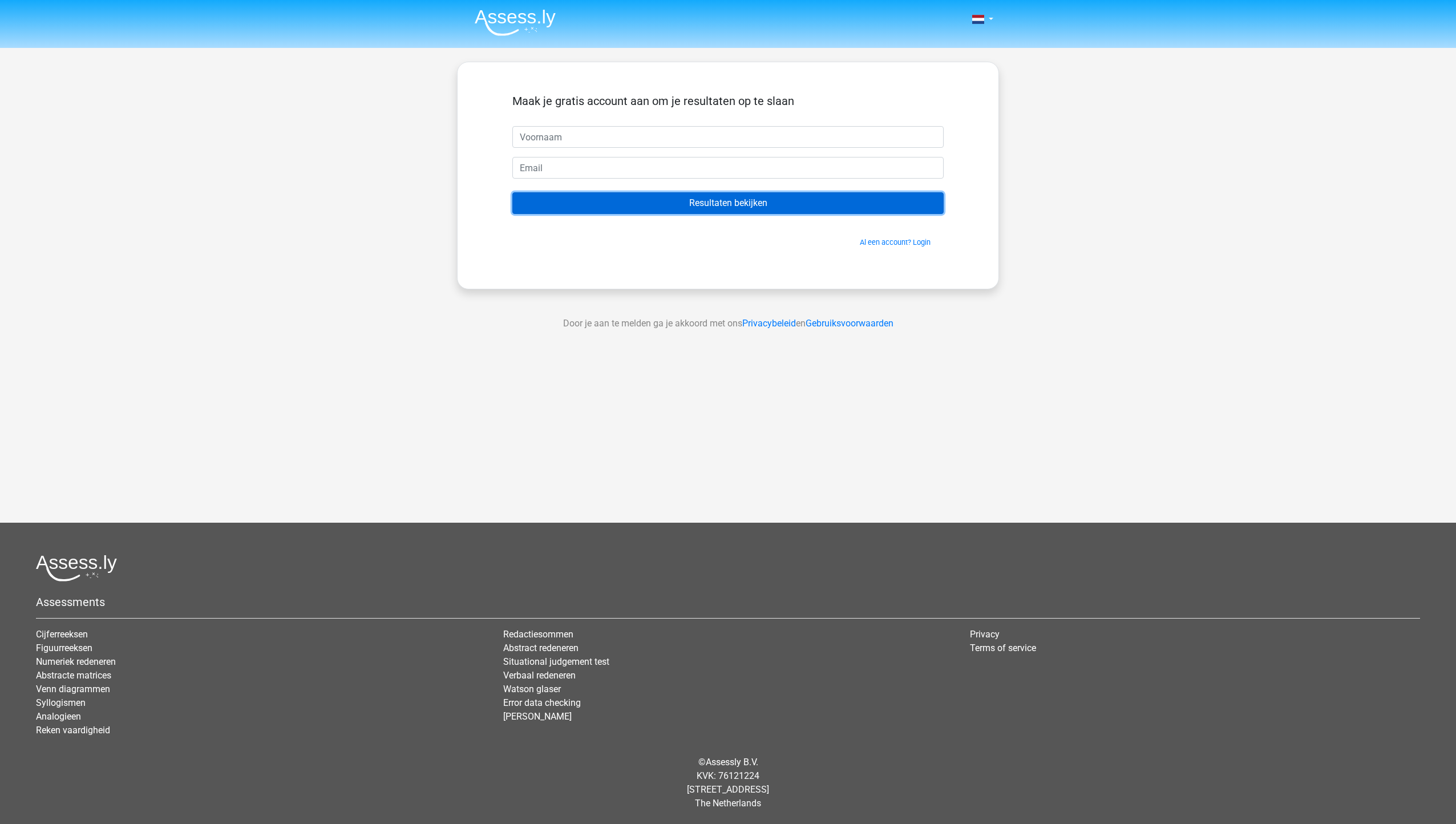
click at [761, 207] on input "Resultaten bekijken" at bounding box center [728, 203] width 432 height 21
